Goal: Task Accomplishment & Management: Manage account settings

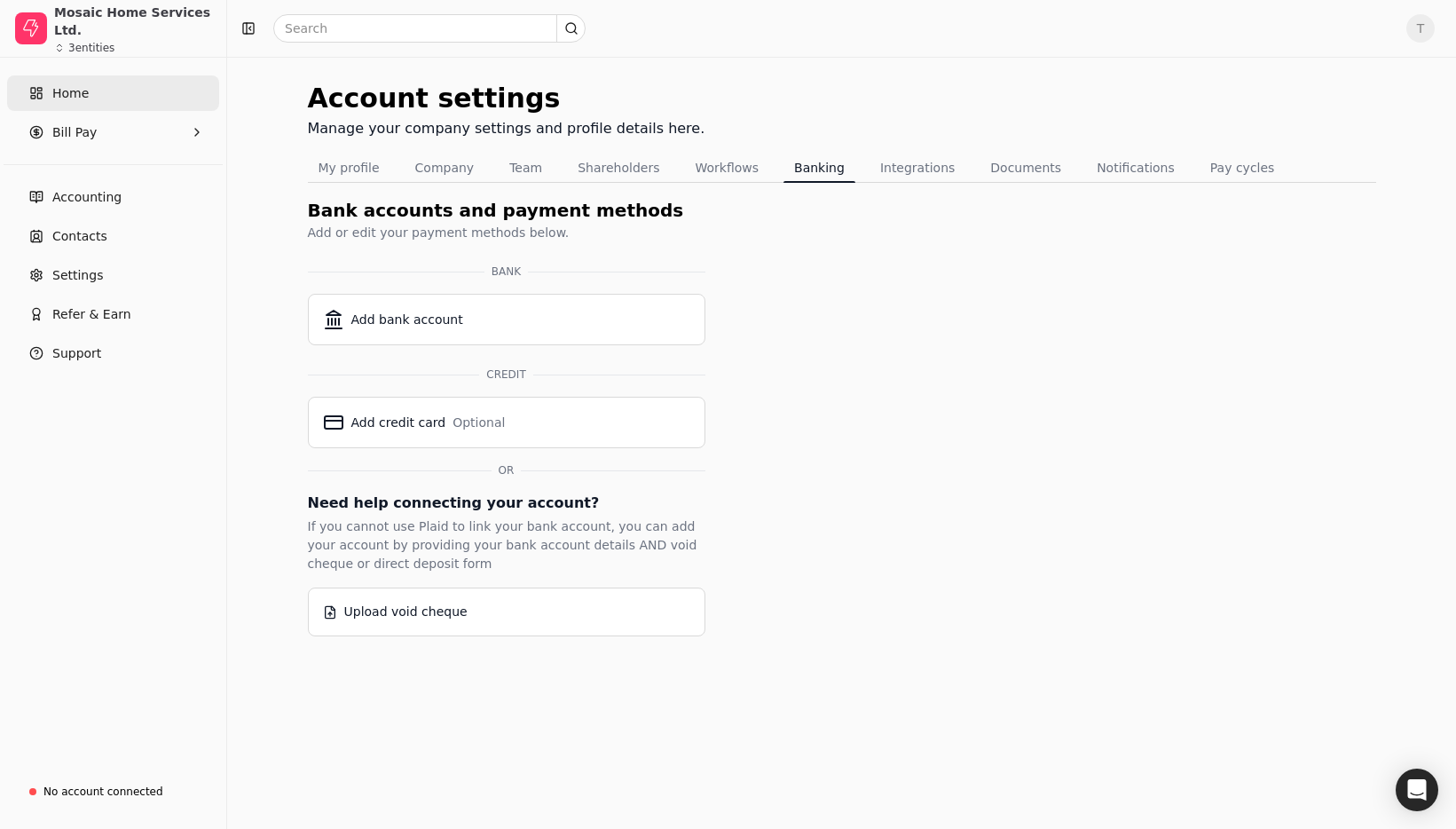
drag, startPoint x: 88, startPoint y: 91, endPoint x: 117, endPoint y: 97, distance: 29.6
click at [88, 91] on link "Home" at bounding box center [112, 93] width 212 height 36
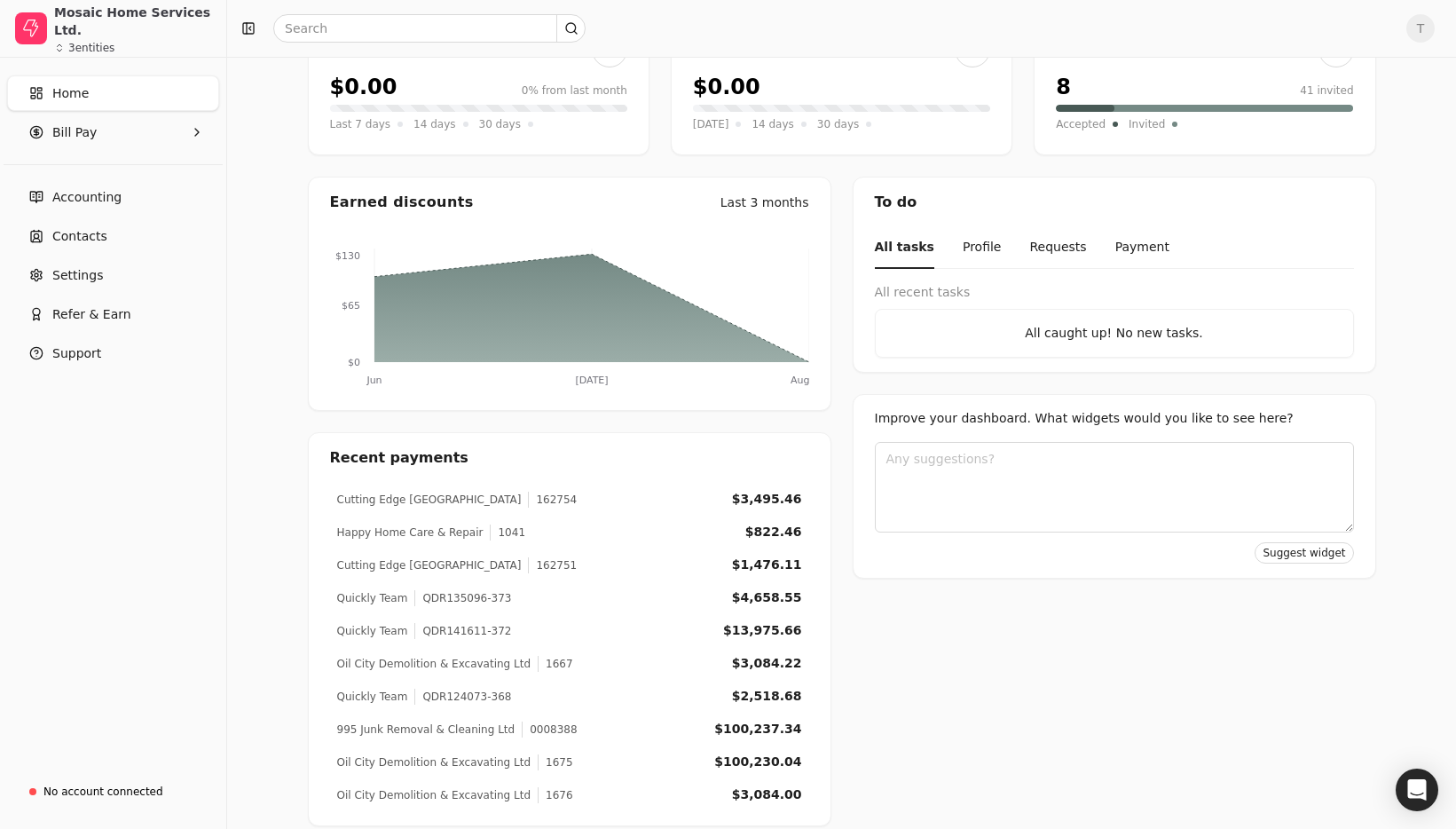
scroll to position [183, 0]
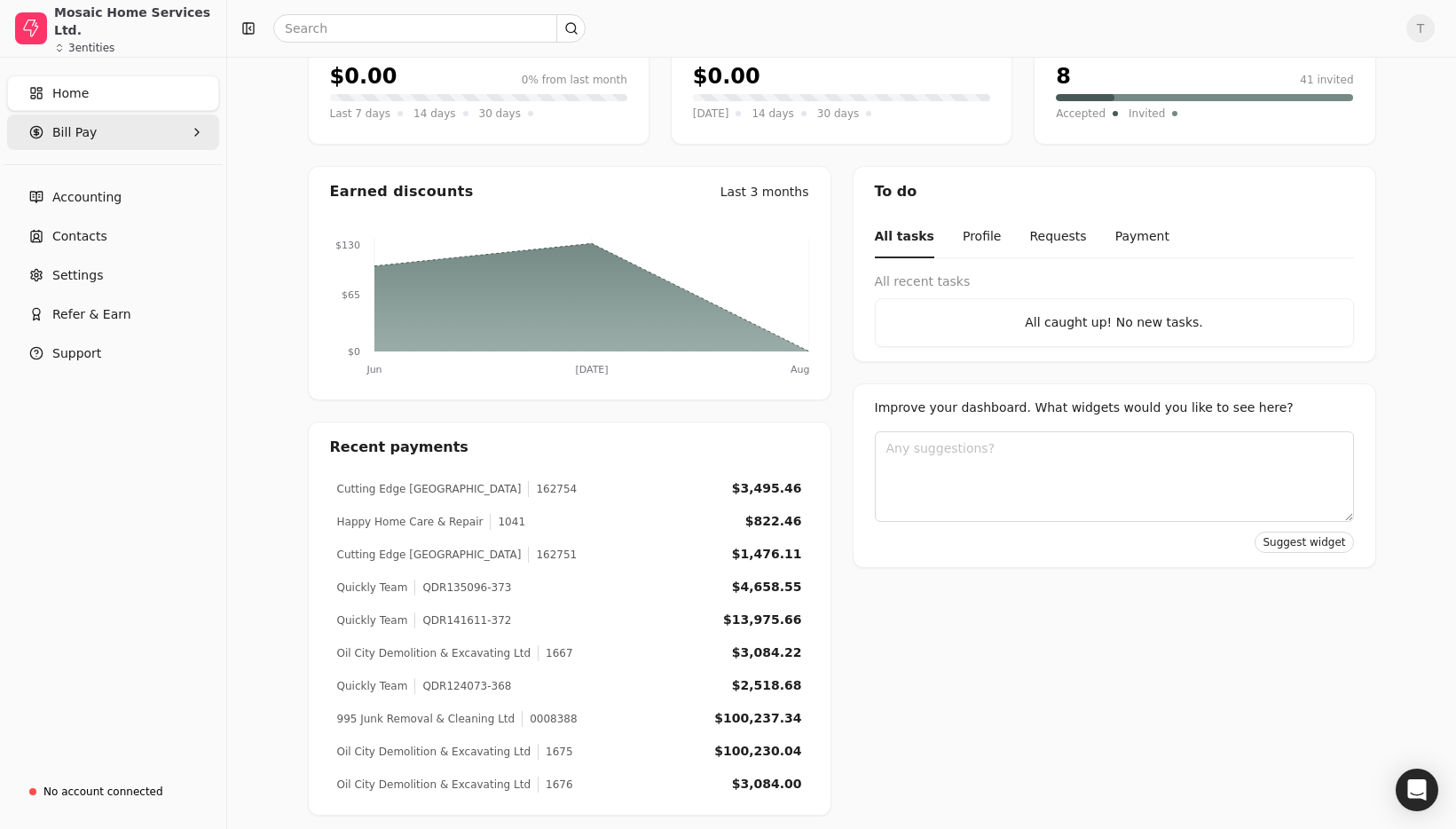
click at [133, 134] on Pay "Bill Pay" at bounding box center [112, 132] width 212 height 36
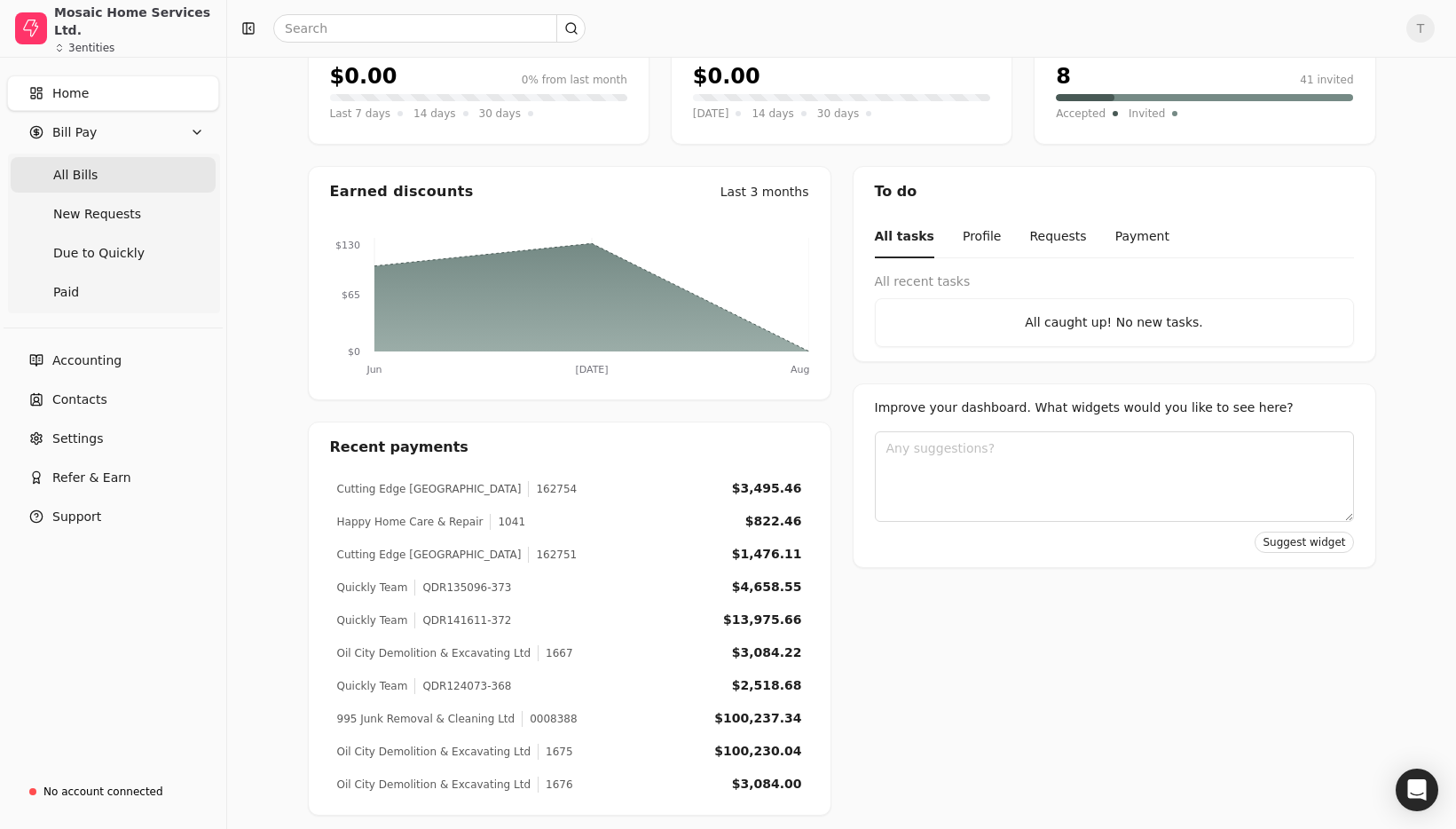
click at [121, 175] on Bills "All Bills" at bounding box center [112, 174] width 205 height 36
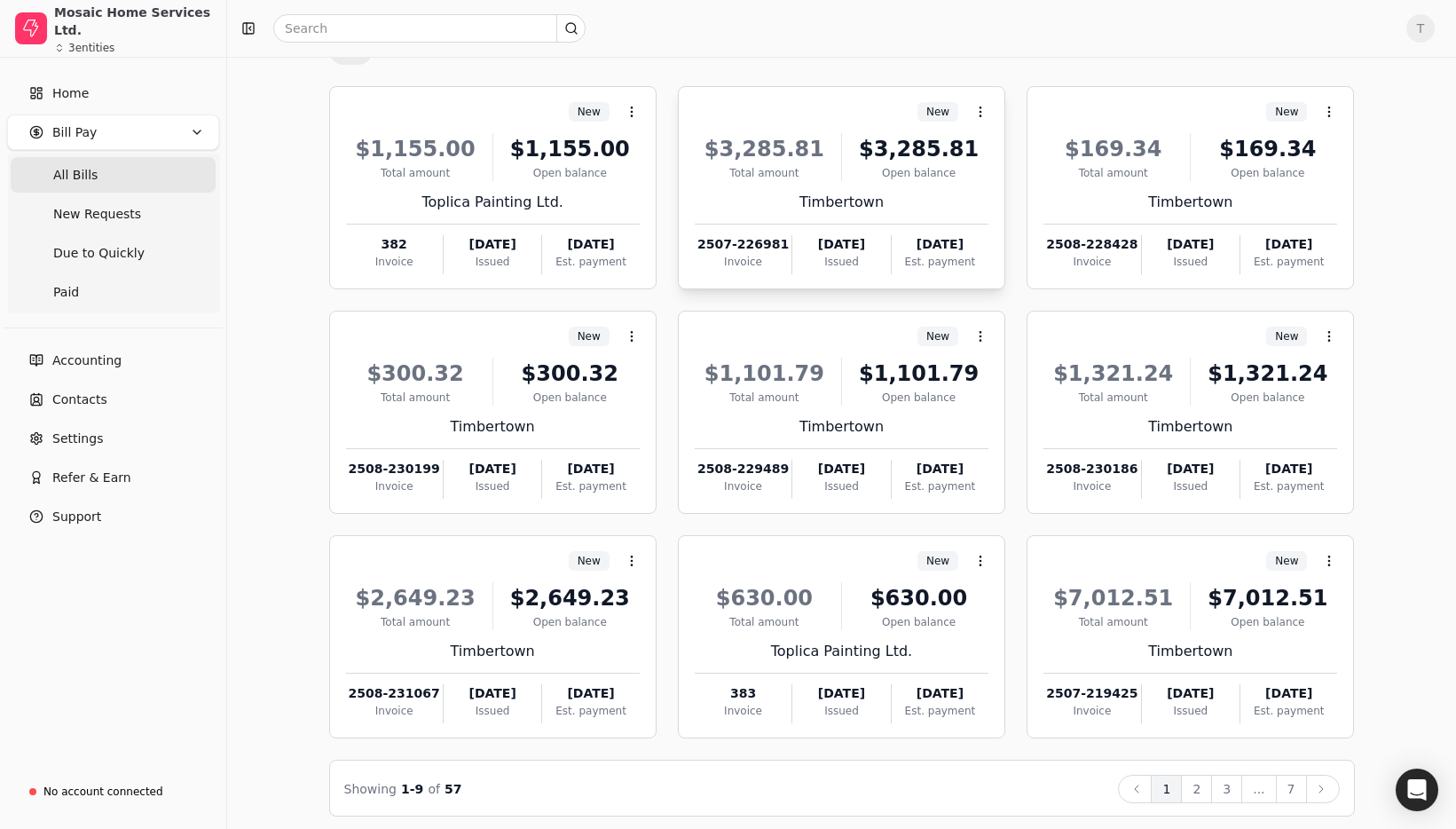
scroll to position [100, 0]
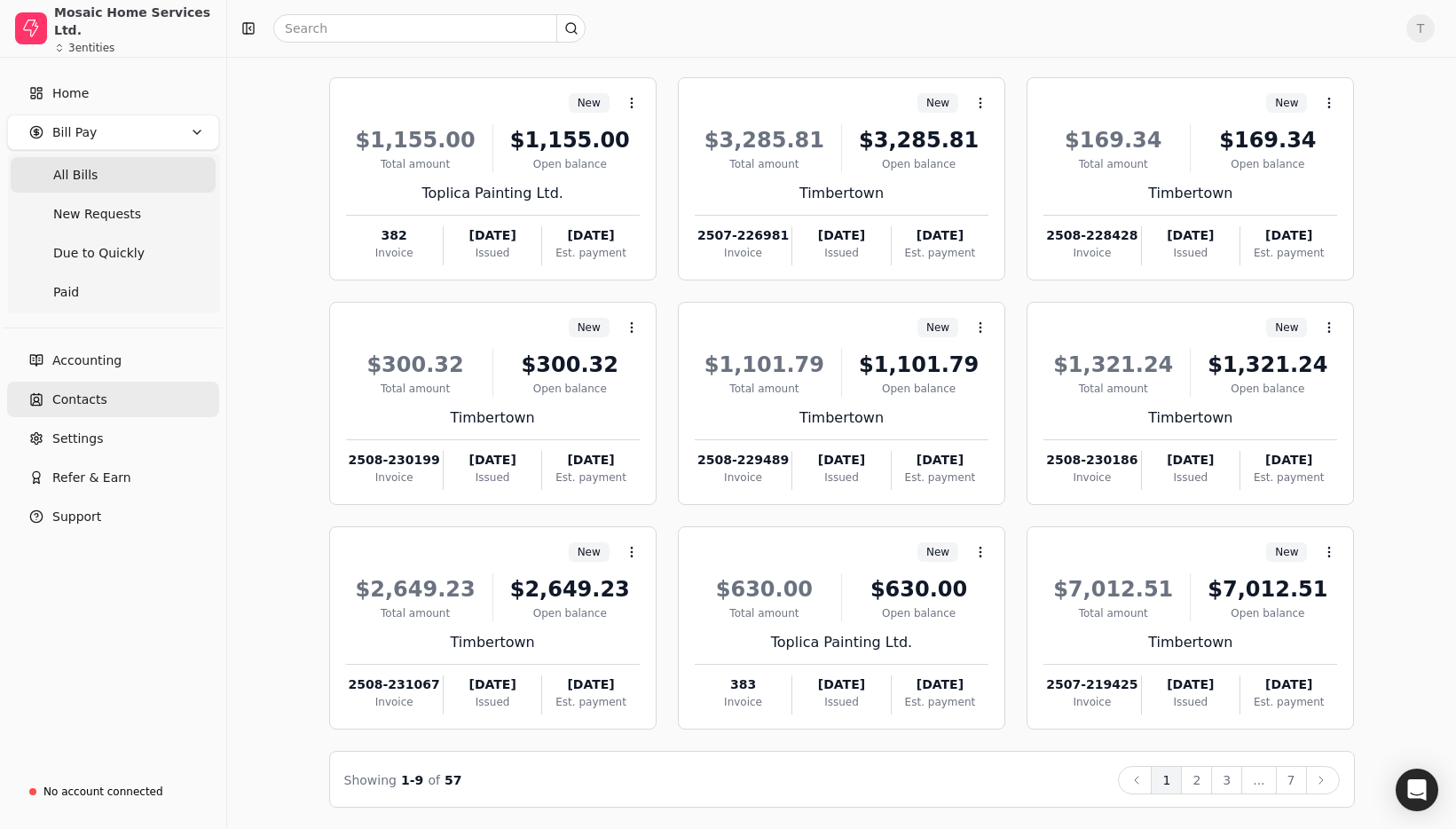
click at [101, 396] on span "Contacts" at bounding box center [79, 399] width 55 height 18
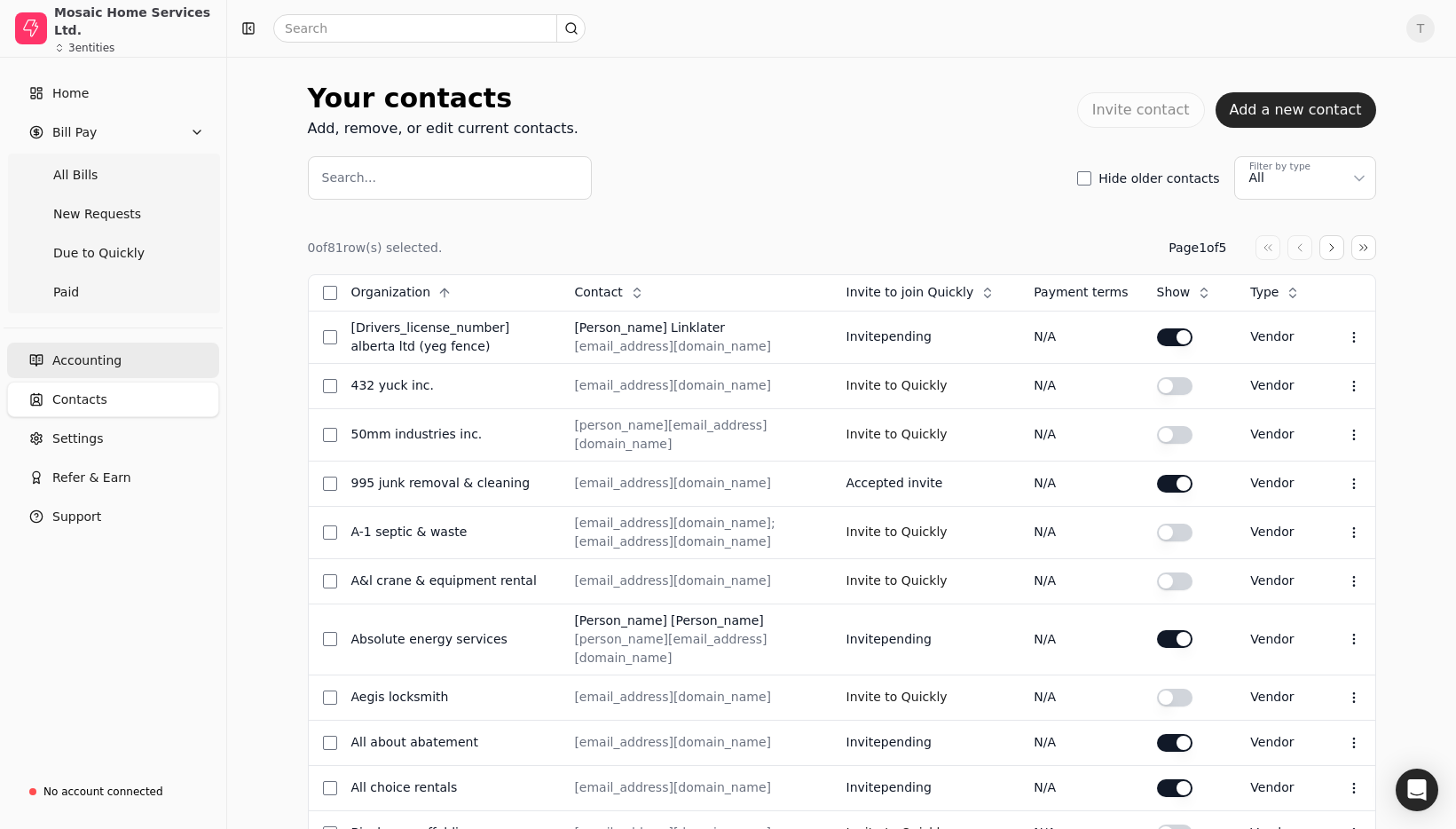
click at [84, 357] on span "Accounting" at bounding box center [86, 360] width 69 height 18
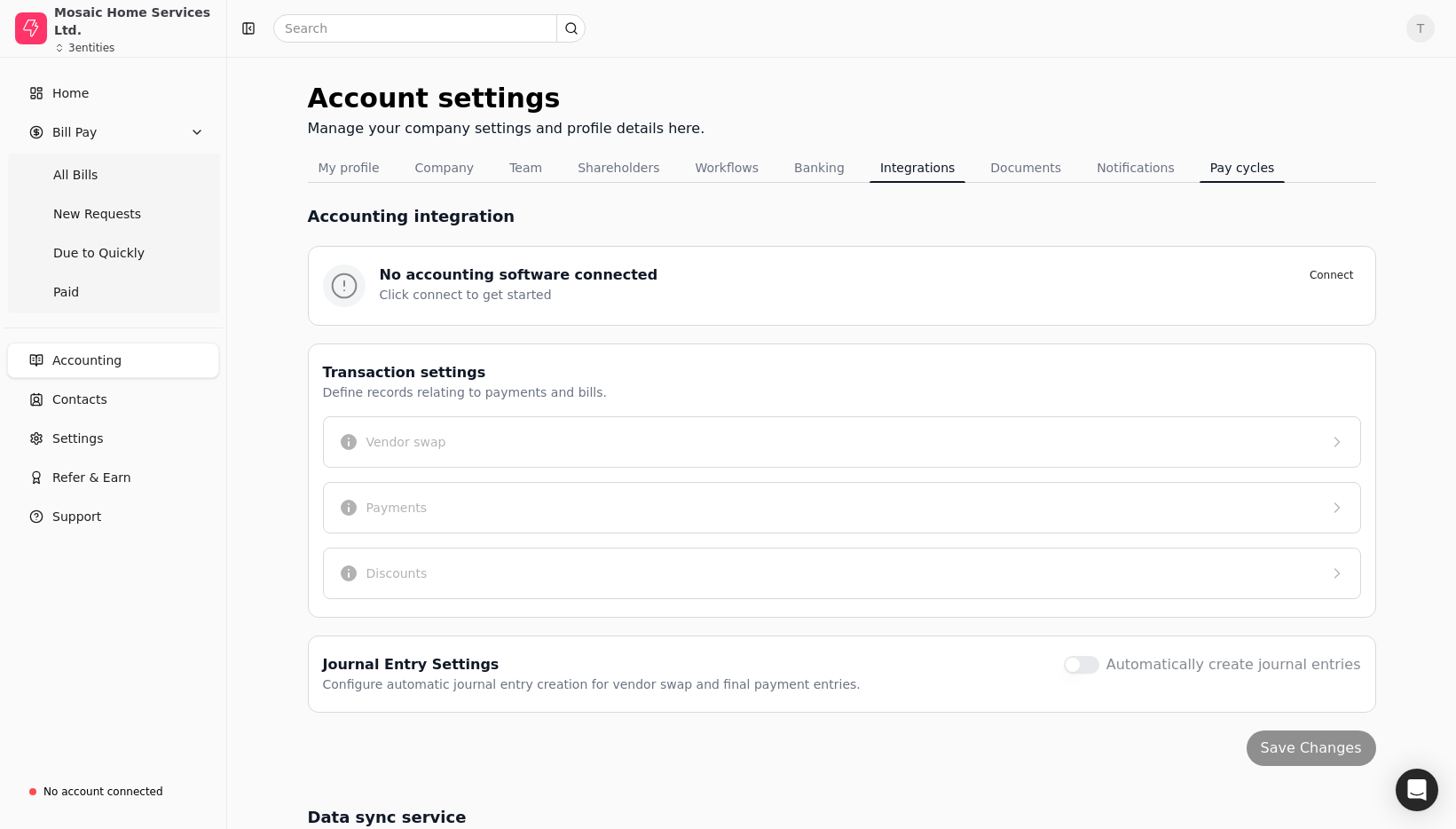
click at [1230, 169] on button "Pay cycles" at bounding box center [1243, 168] width 86 height 29
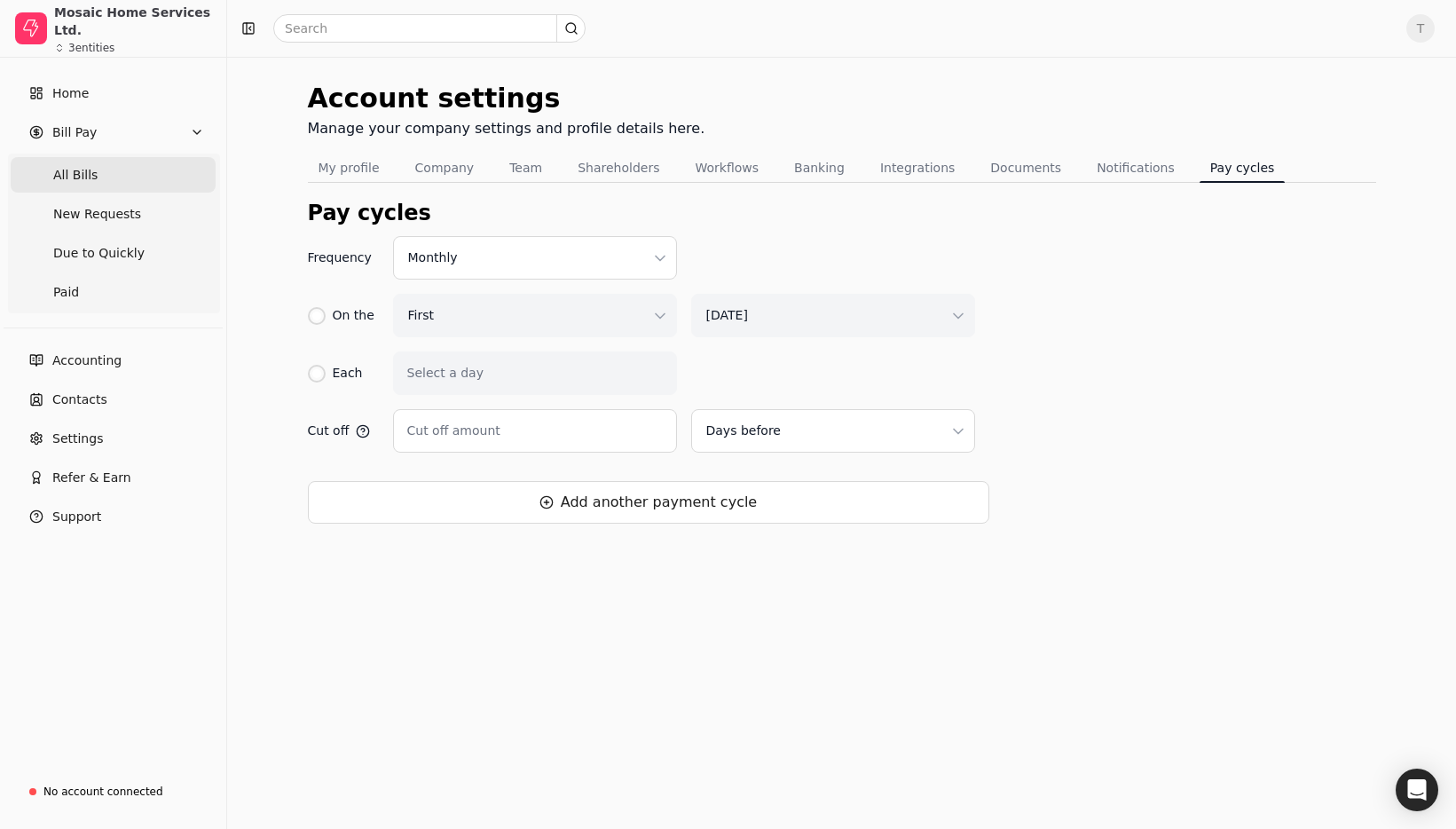
click at [92, 169] on span "All Bills" at bounding box center [75, 175] width 44 height 18
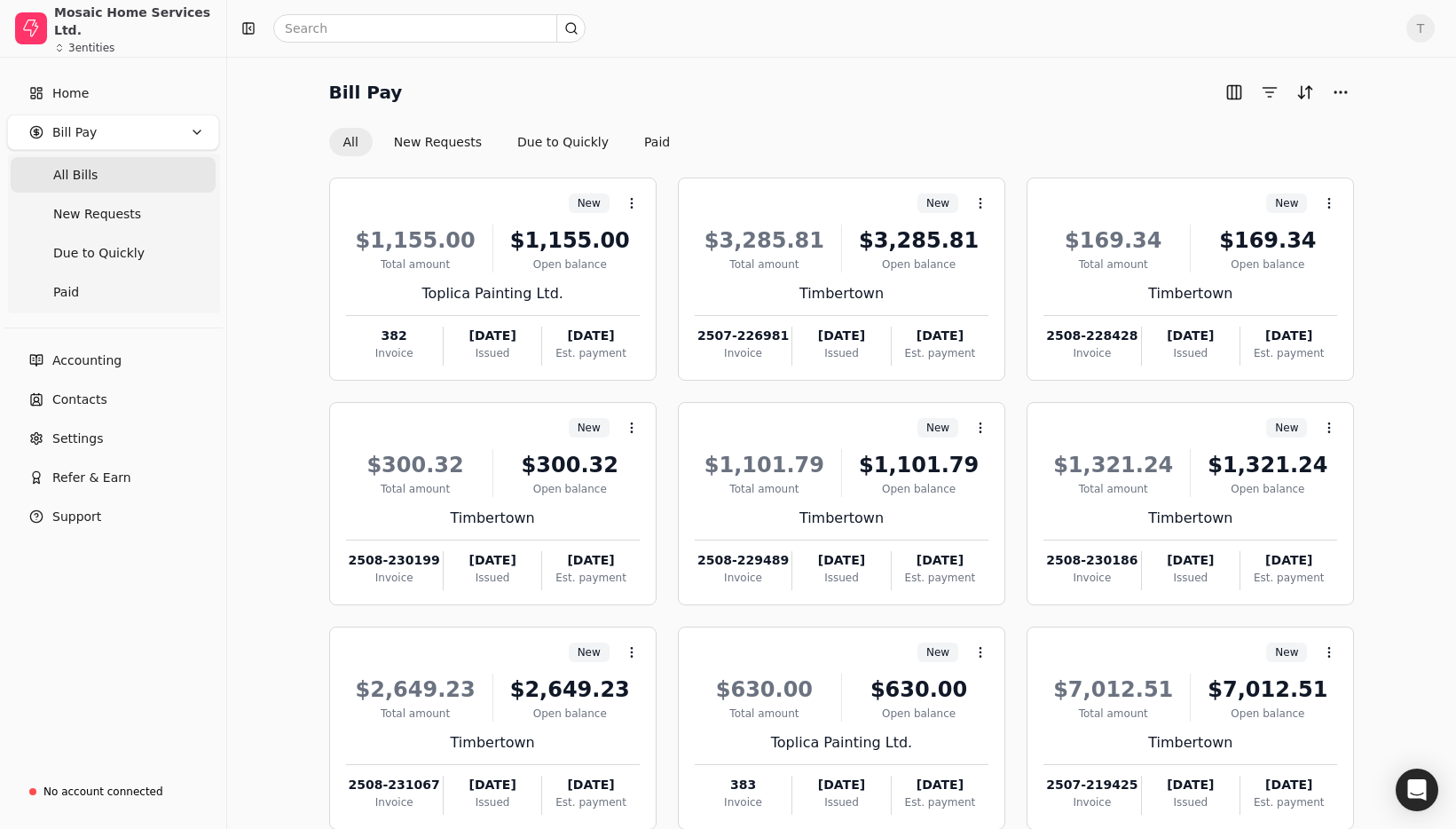
drag, startPoint x: 920, startPoint y: 110, endPoint x: 791, endPoint y: 88, distance: 130.9
click at [920, 110] on div "Bill Pay All New Requests Due to Quickly Paid" at bounding box center [842, 116] width 1026 height 78
drag, startPoint x: 674, startPoint y: 77, endPoint x: 647, endPoint y: 63, distance: 30.4
click at [659, 68] on div "Bill Pay All New Requests Due to Quickly Paid New Context Menu Button $1,155.00…" at bounding box center [840, 493] width 1228 height 872
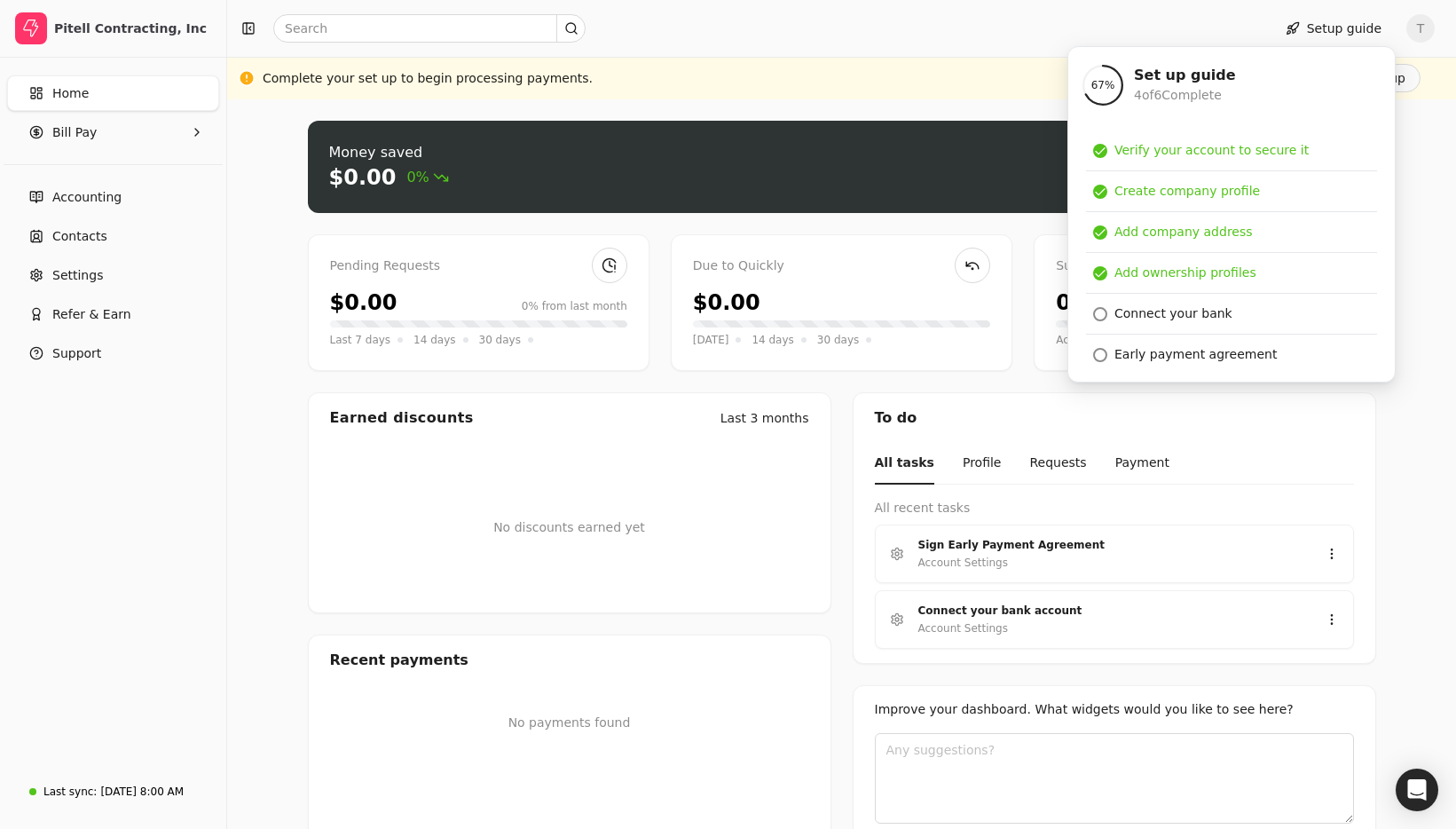
drag, startPoint x: 1422, startPoint y: 131, endPoint x: 1412, endPoint y: 45, distance: 86.6
click at [1422, 131] on div "Money saved $0.00 0% Approve bills Pay Pending Requests $0.00 0% from last mont…" at bounding box center [840, 495] width 1228 height 792
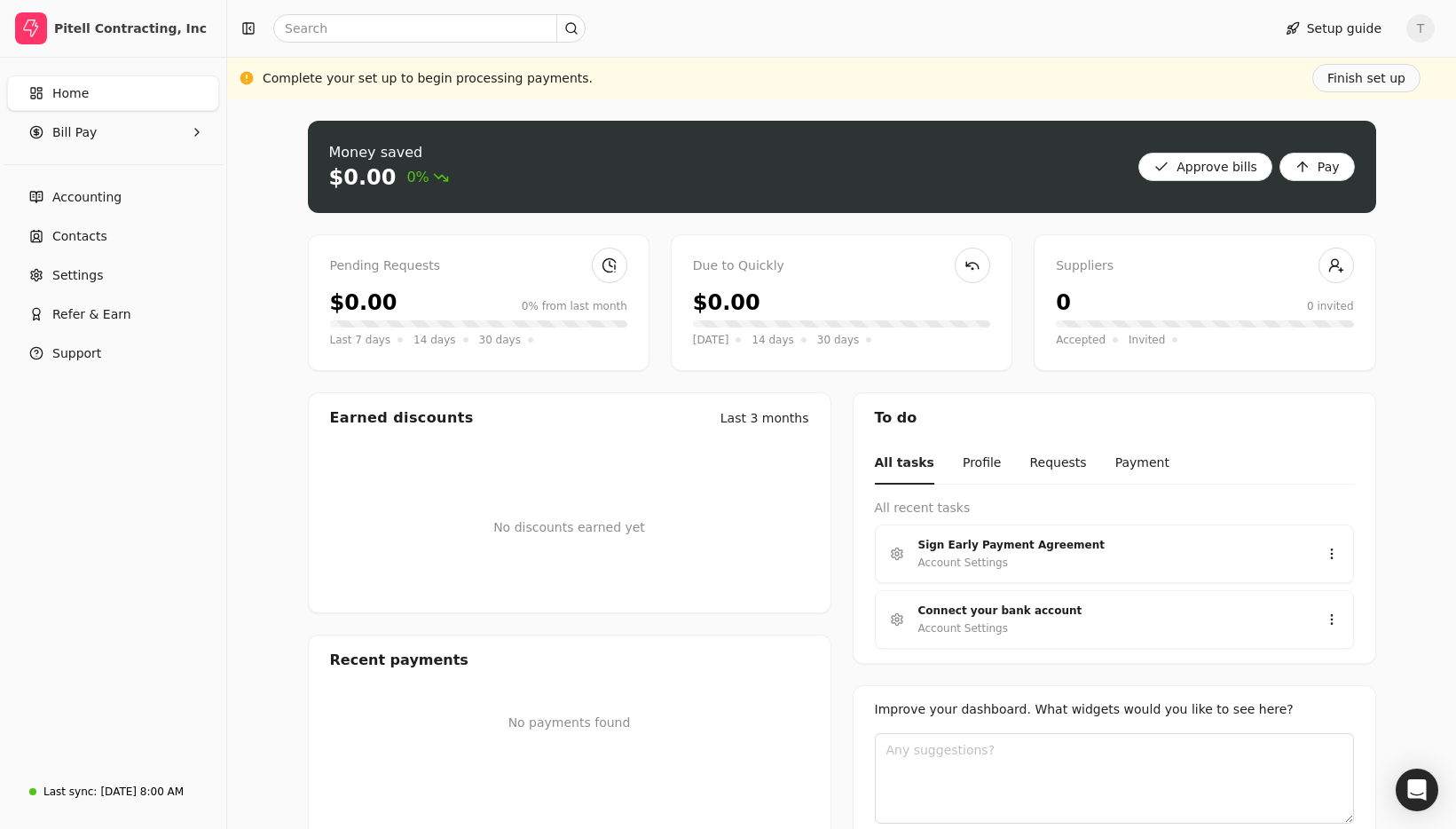
click at [1414, 31] on span "T" at bounding box center [1420, 29] width 29 height 29
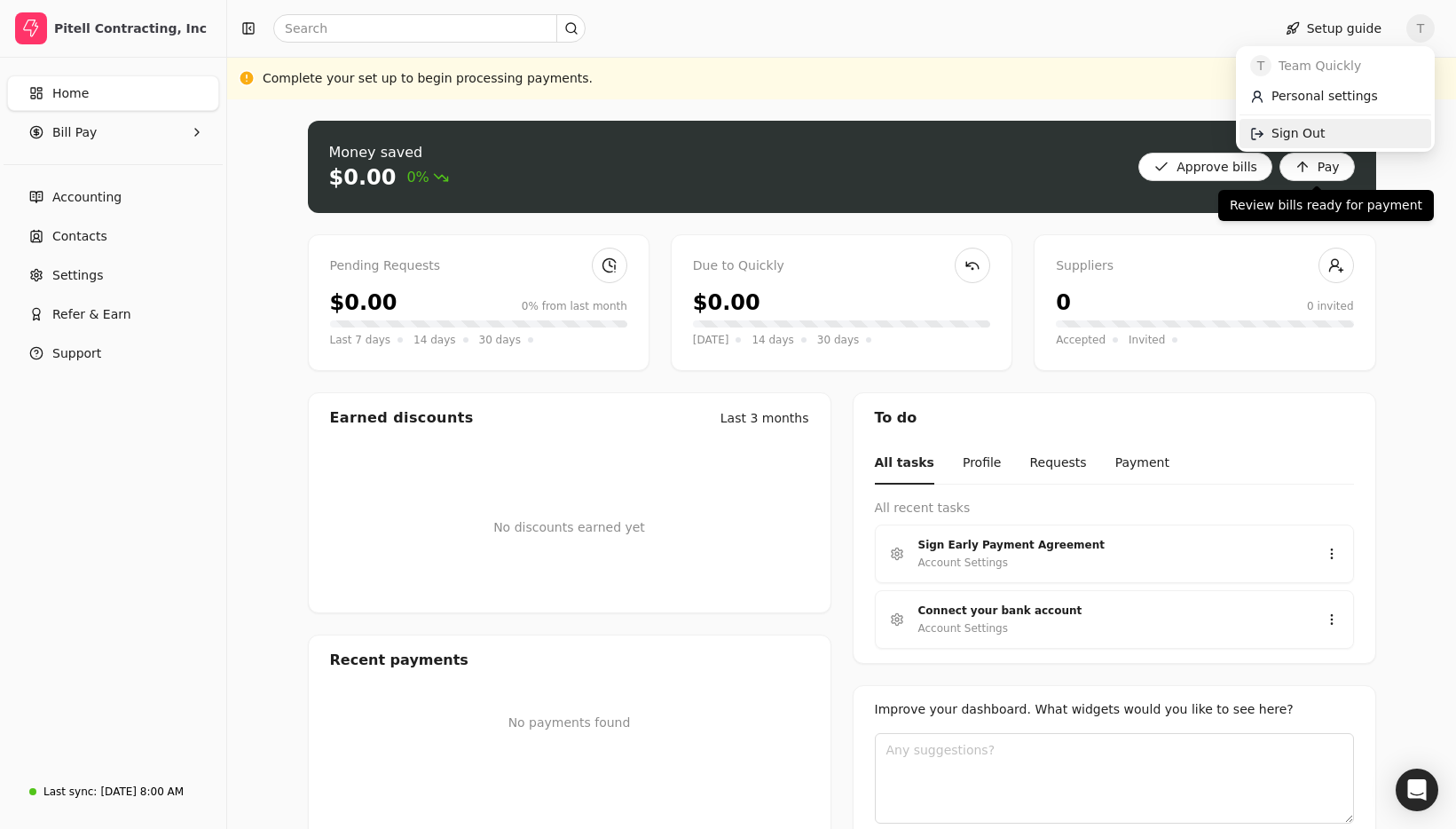
click at [1329, 143] on link "Sign Out" at bounding box center [1335, 134] width 192 height 29
